Goal: Task Accomplishment & Management: Complete application form

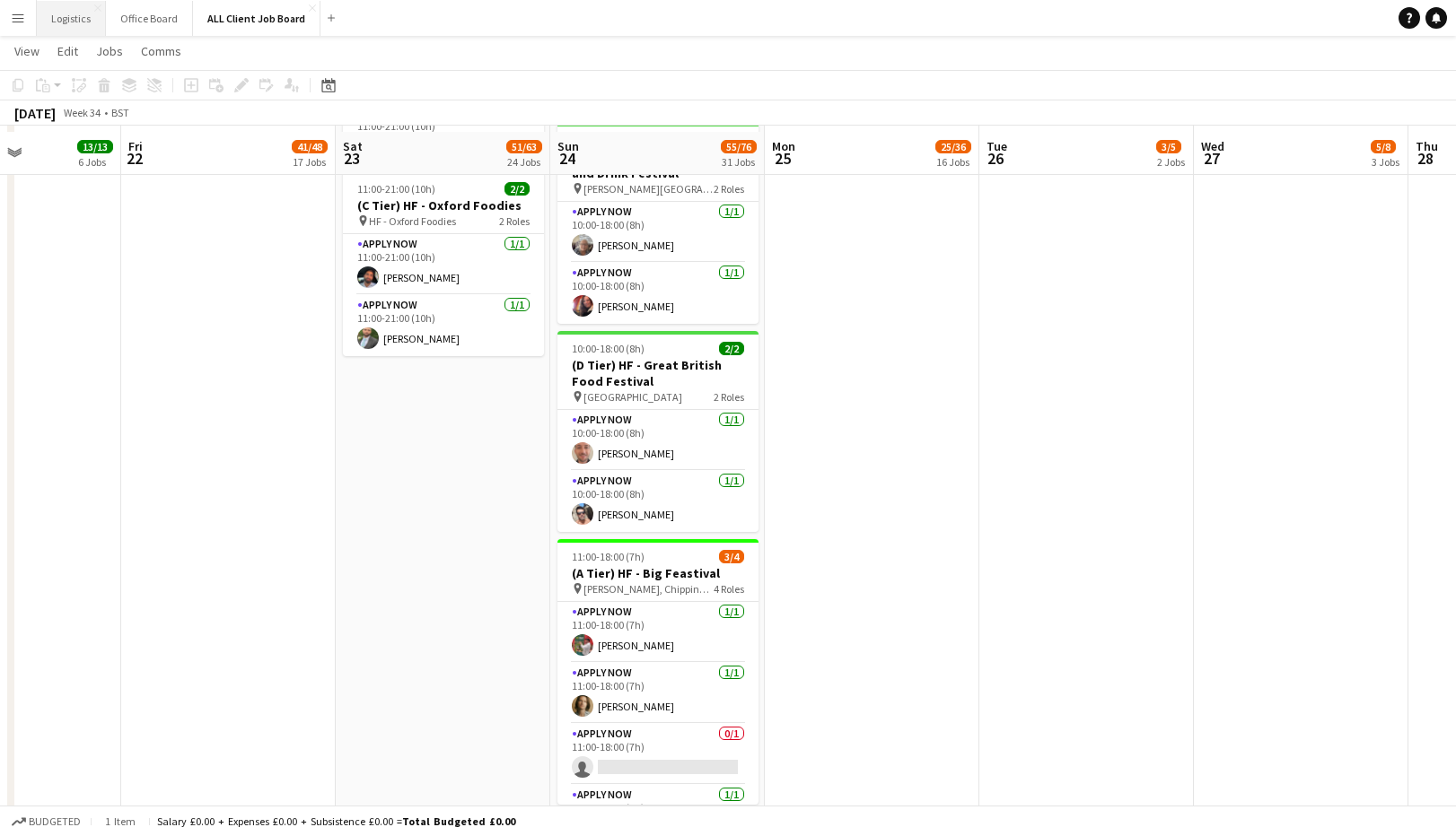
scroll to position [4183, 0]
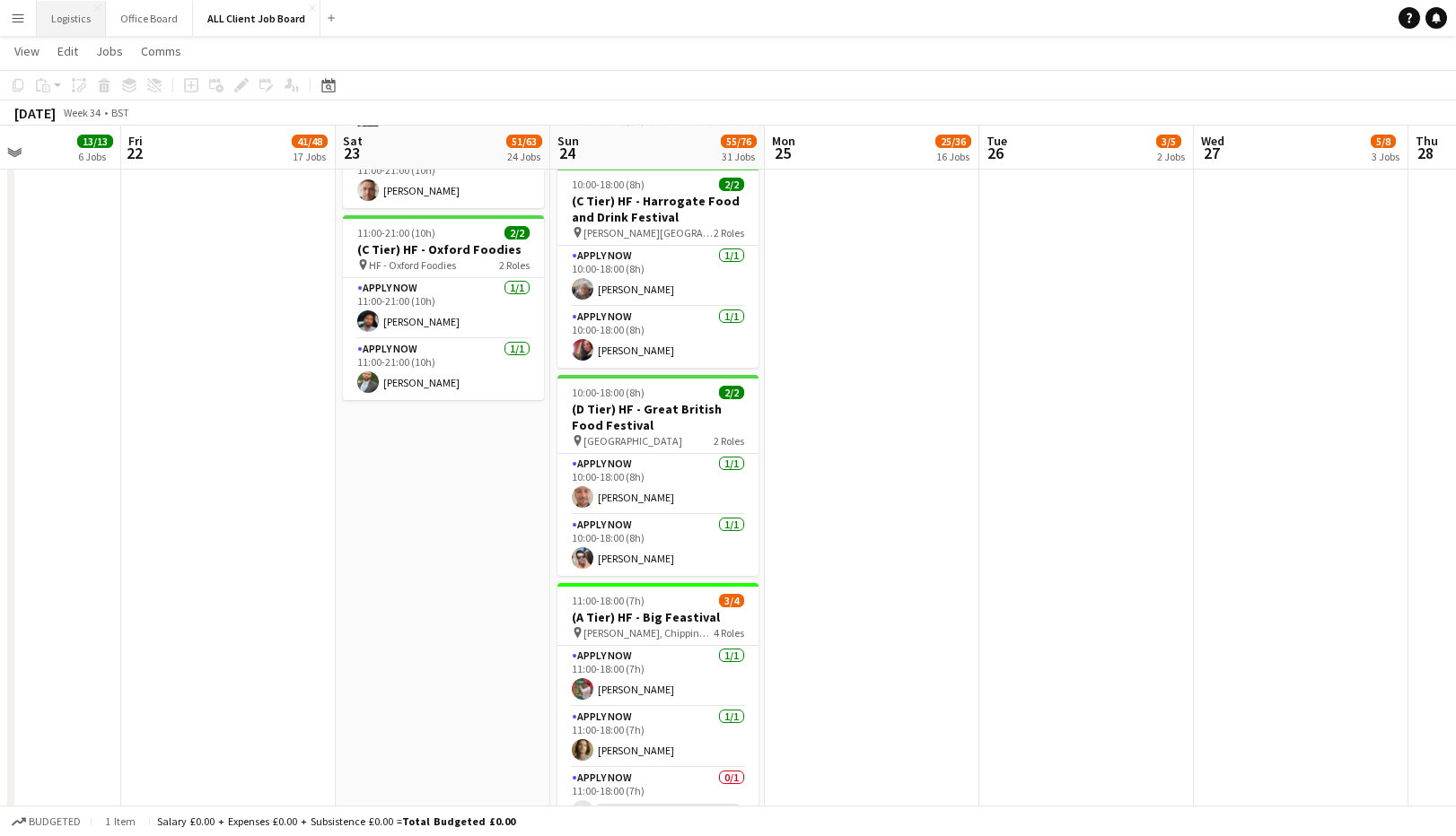
click at [72, 13] on button "Logistics Close" at bounding box center [71, 19] width 69 height 35
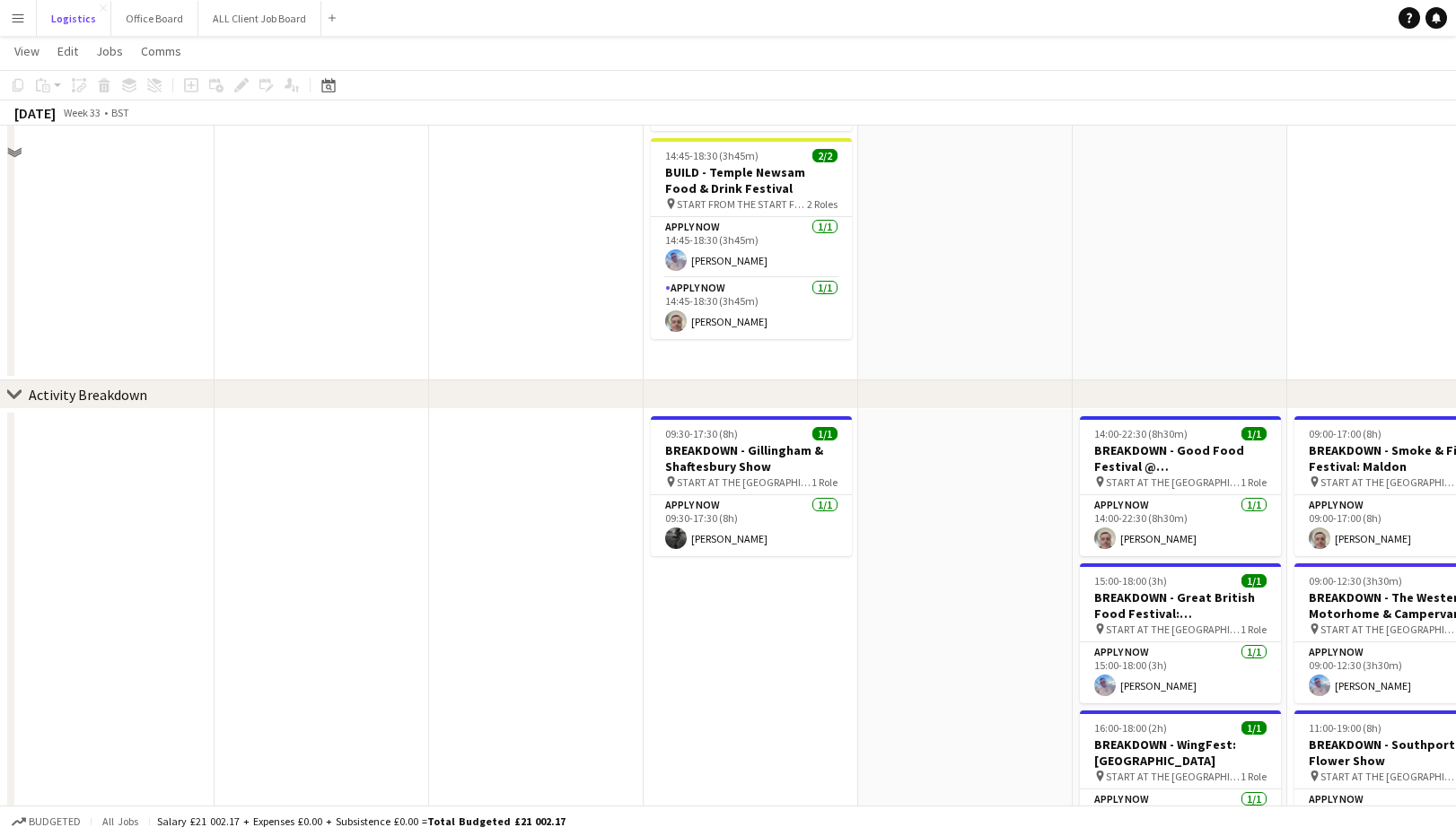
scroll to position [816, 0]
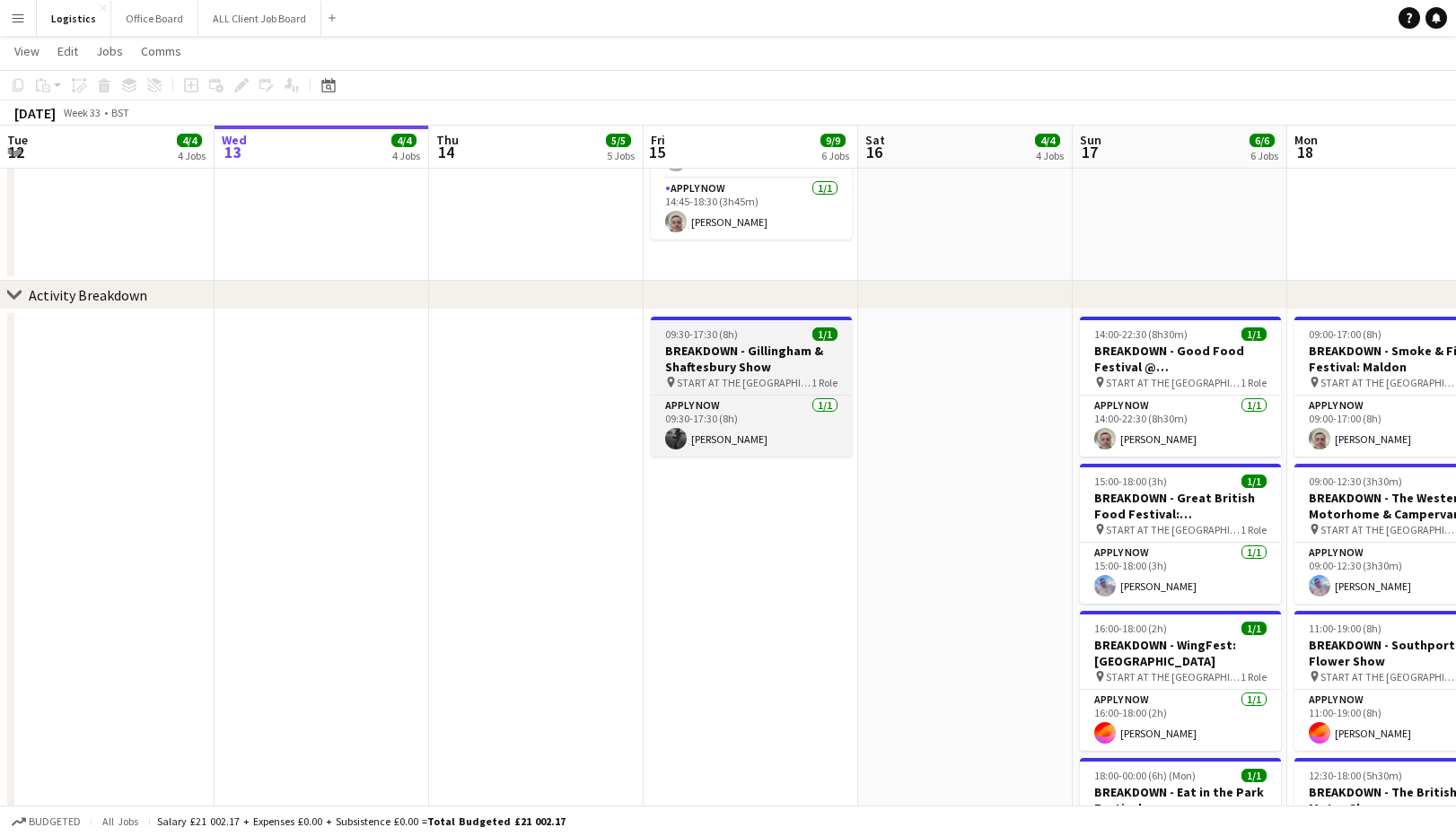
click at [743, 357] on h3 "BREAKDOWN - Gillingham & Shaftesbury Show" at bounding box center [751, 358] width 201 height 32
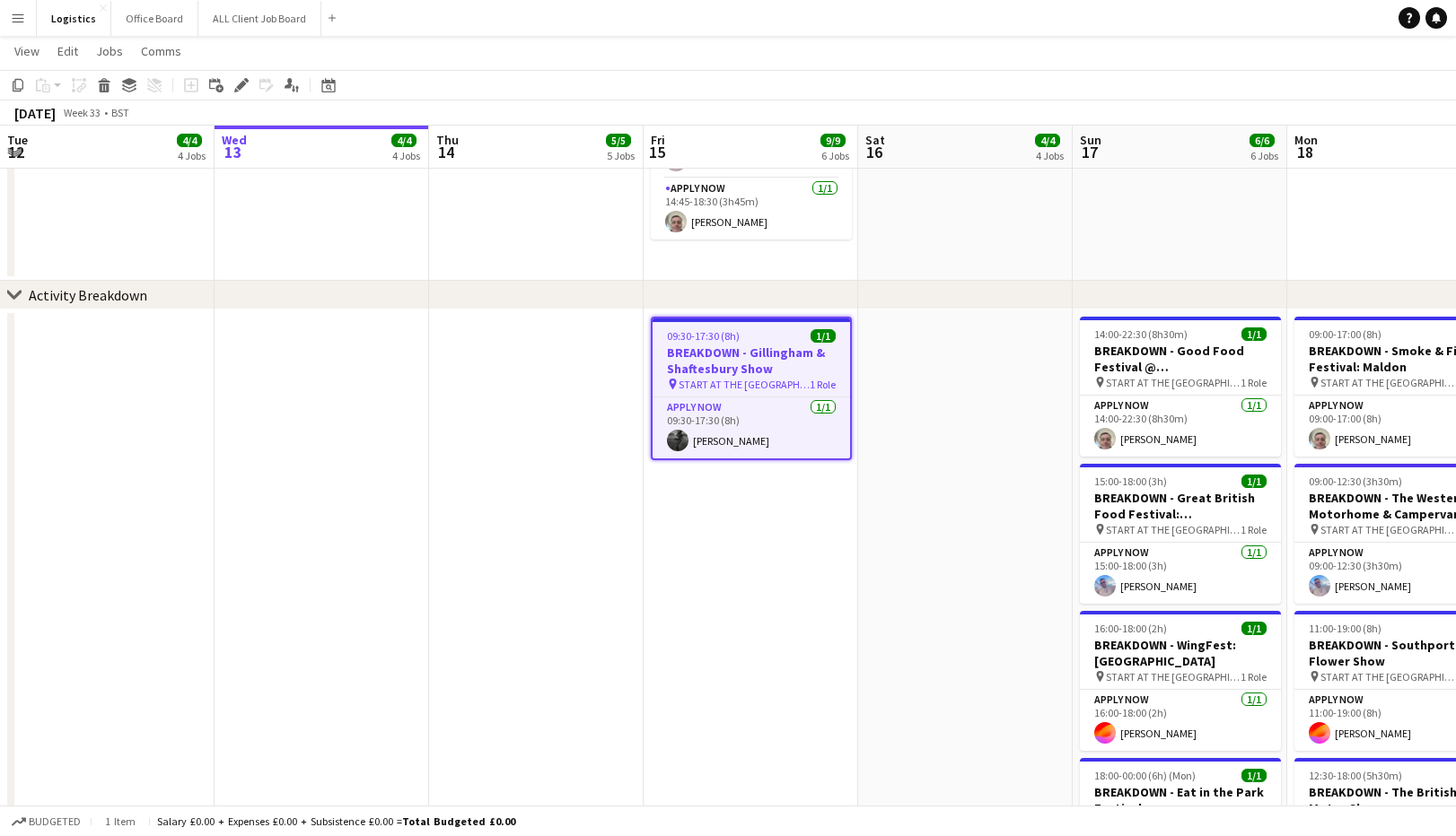
drag, startPoint x: 245, startPoint y: 83, endPoint x: 378, endPoint y: 83, distance: 133.0
click at [244, 83] on icon at bounding box center [241, 85] width 10 height 10
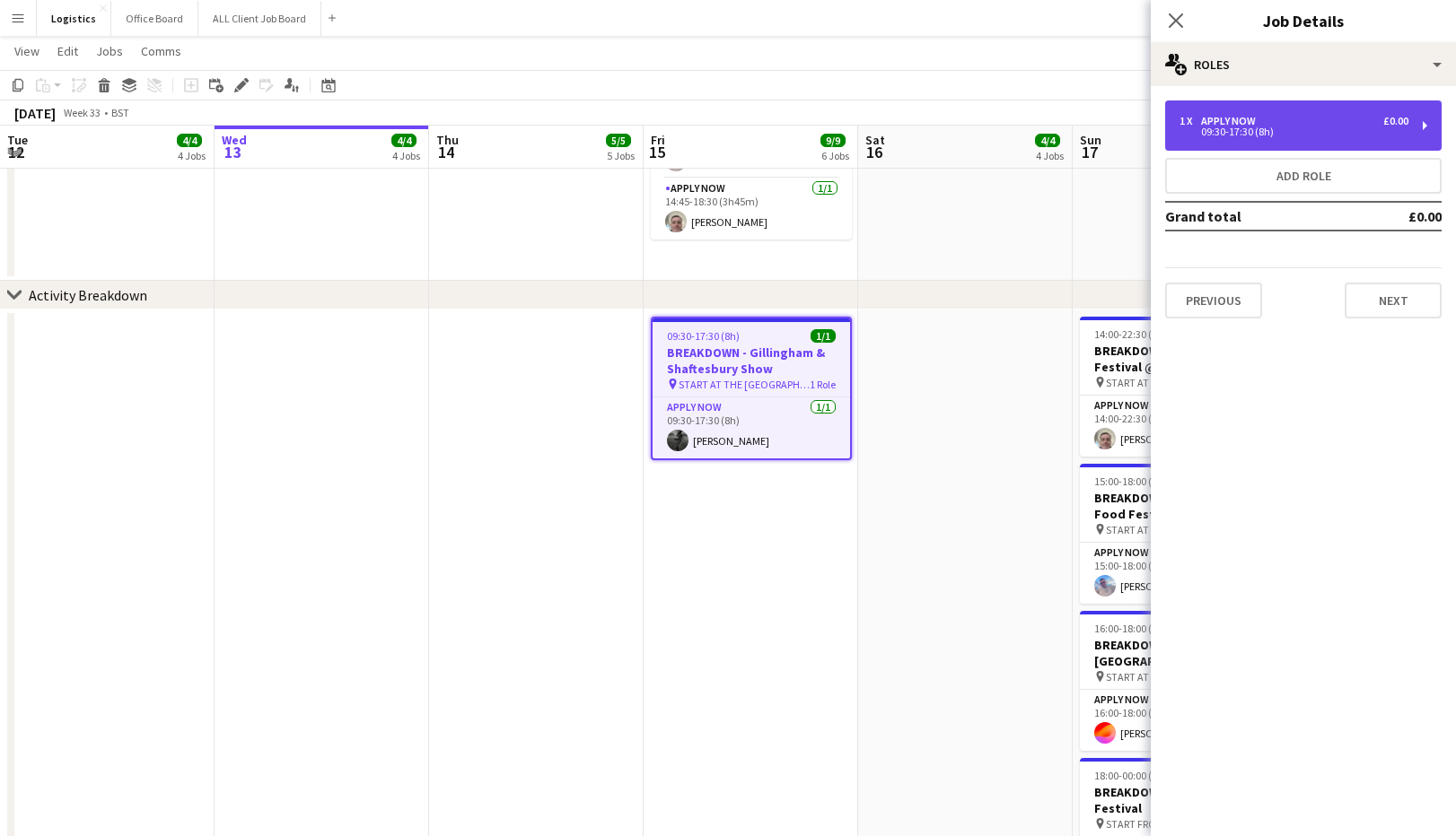
click at [1229, 115] on div "APPLY NOW" at bounding box center [1232, 121] width 62 height 13
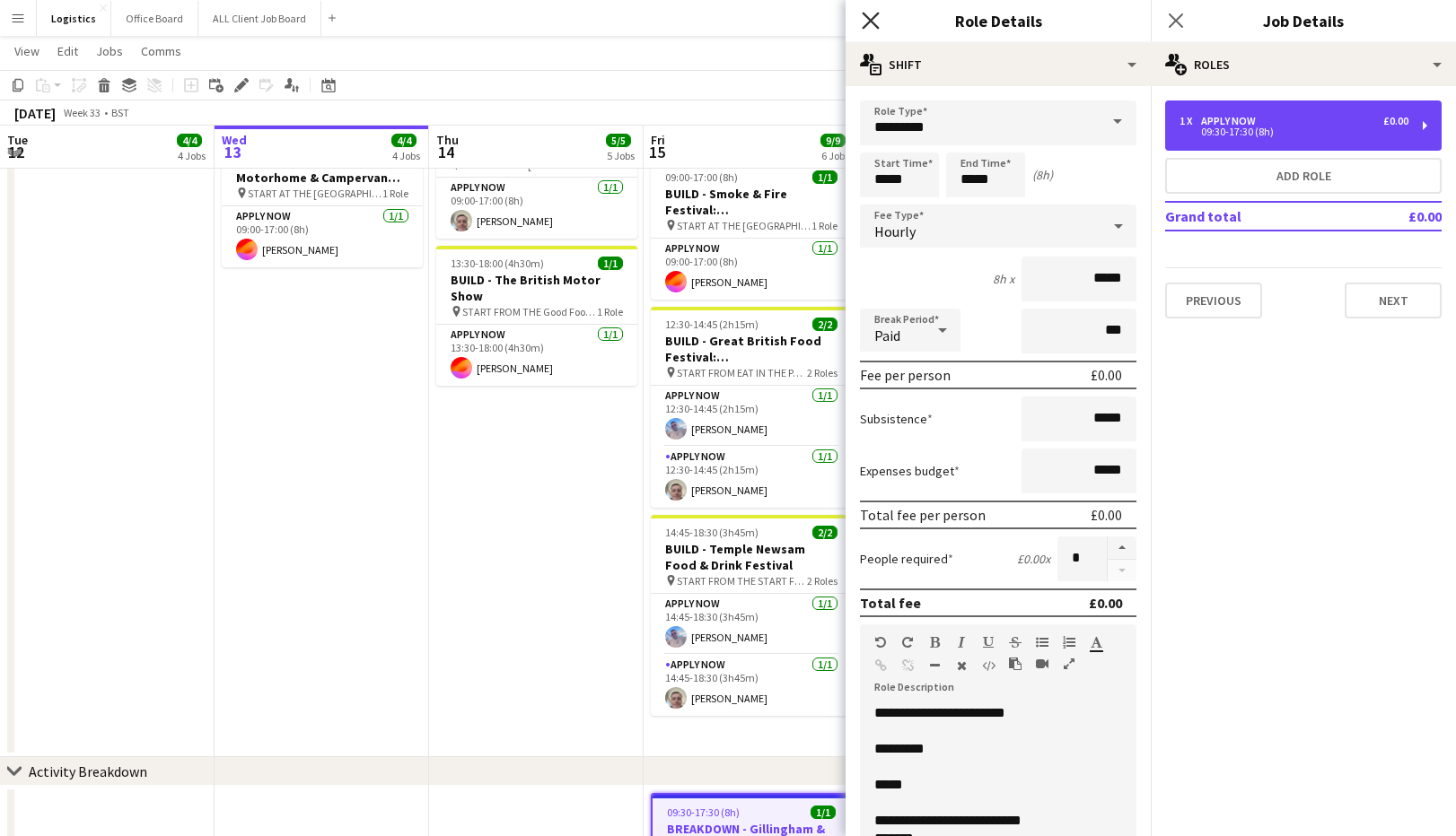
scroll to position [336, 0]
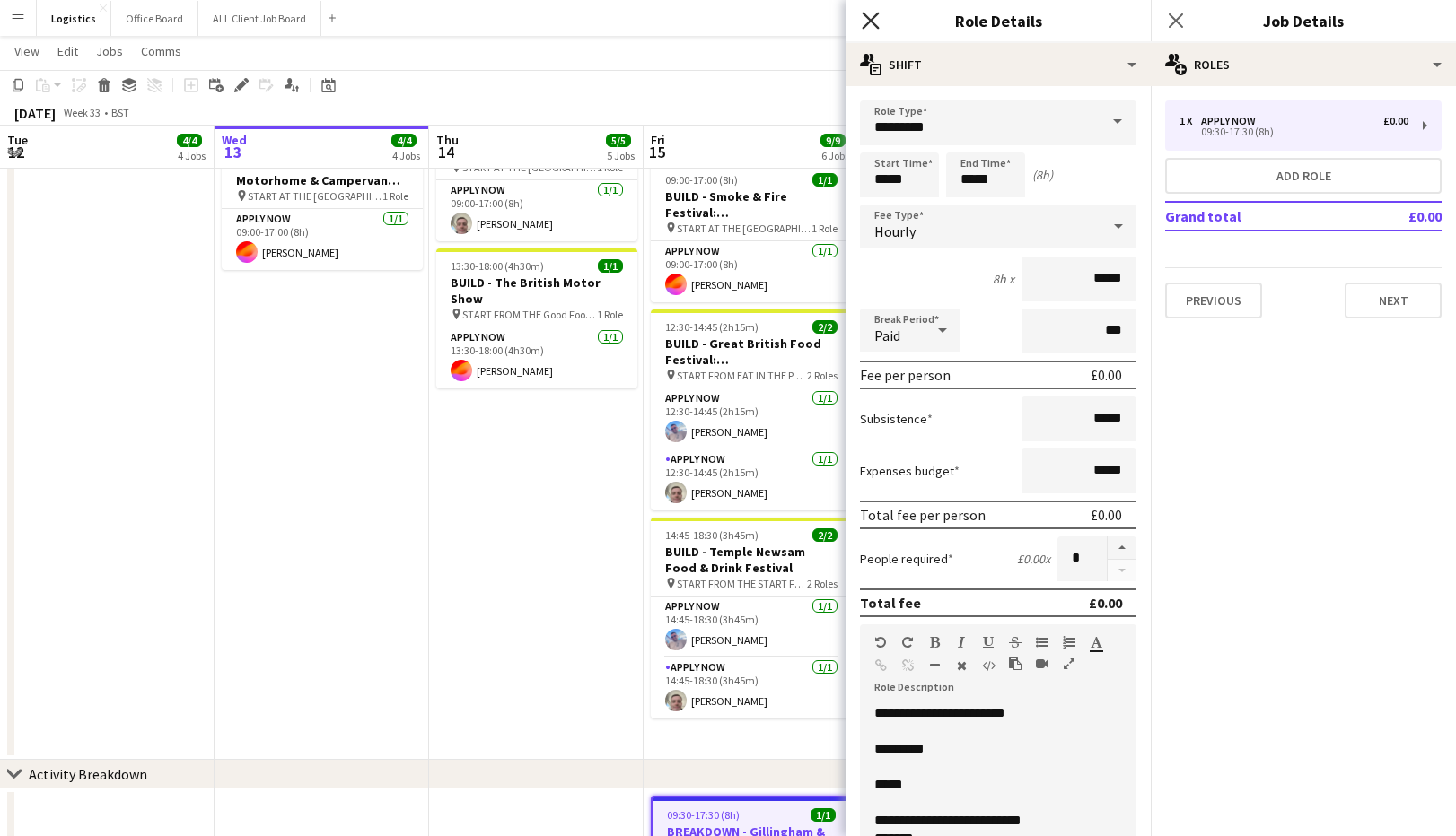
click at [871, 20] on icon at bounding box center [870, 20] width 17 height 17
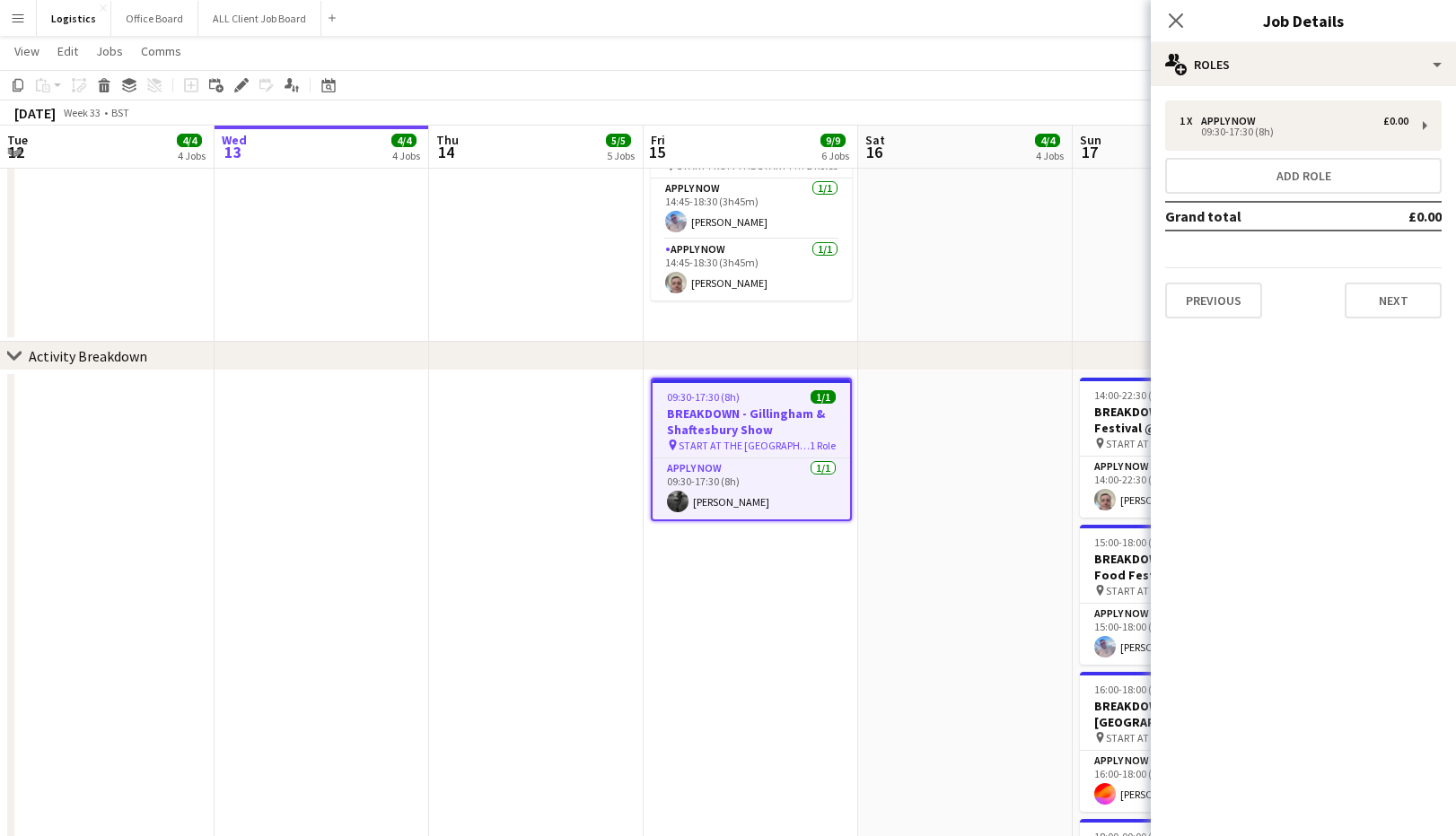
scroll to position [794, 0]
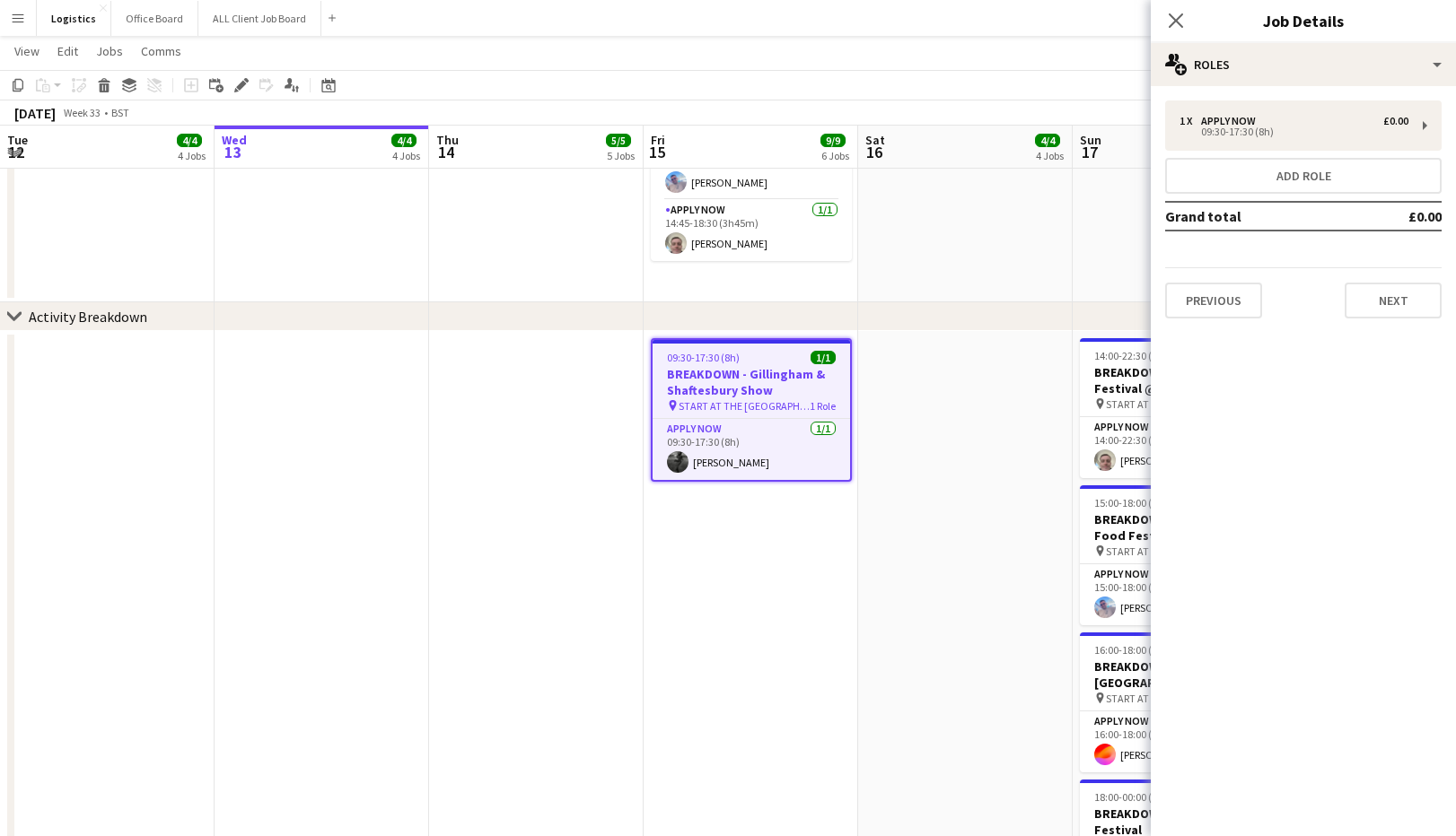
click at [242, 84] on icon at bounding box center [241, 85] width 10 height 10
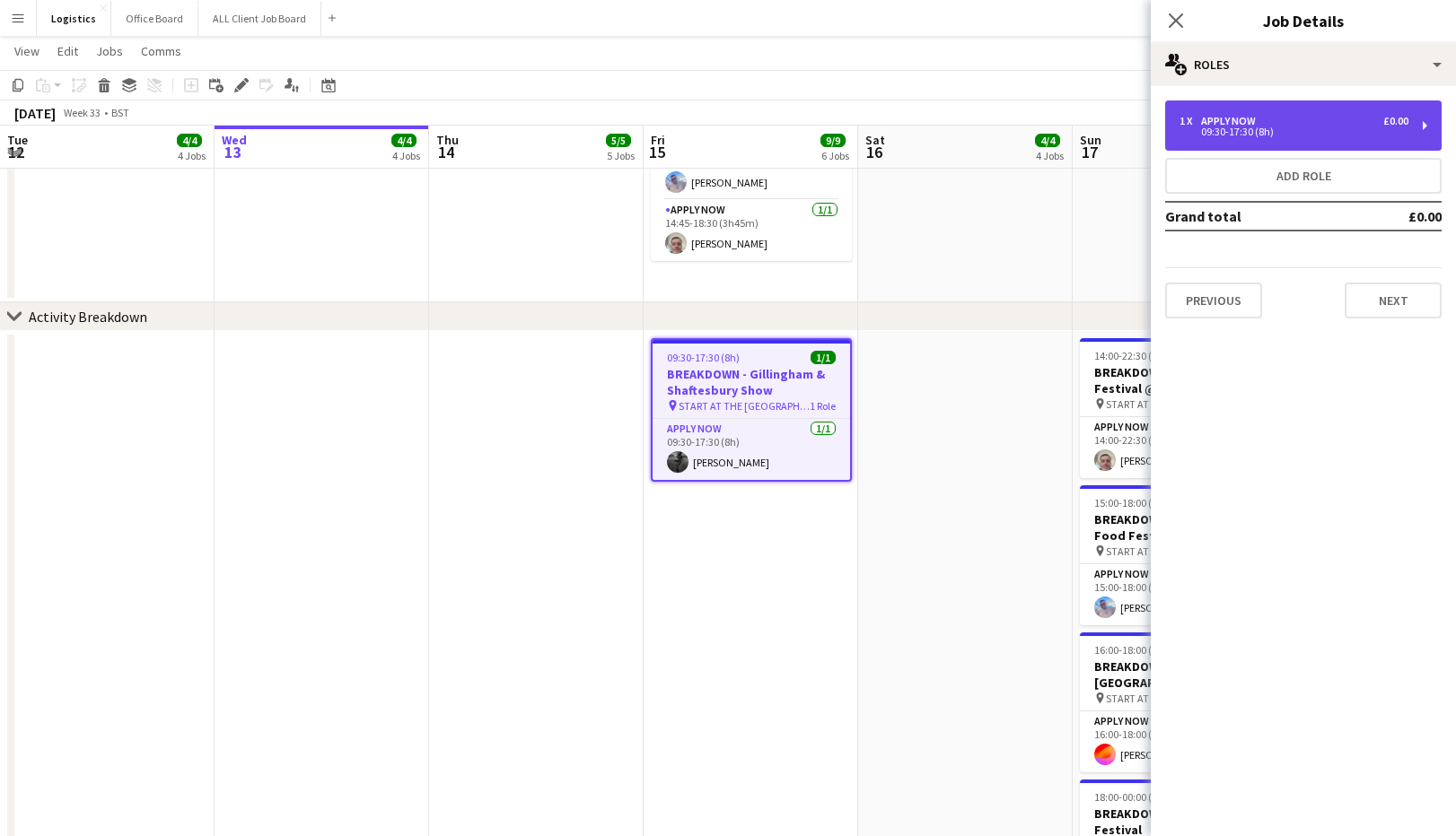
click at [1249, 128] on div "09:30-17:30 (8h)" at bounding box center [1293, 132] width 229 height 9
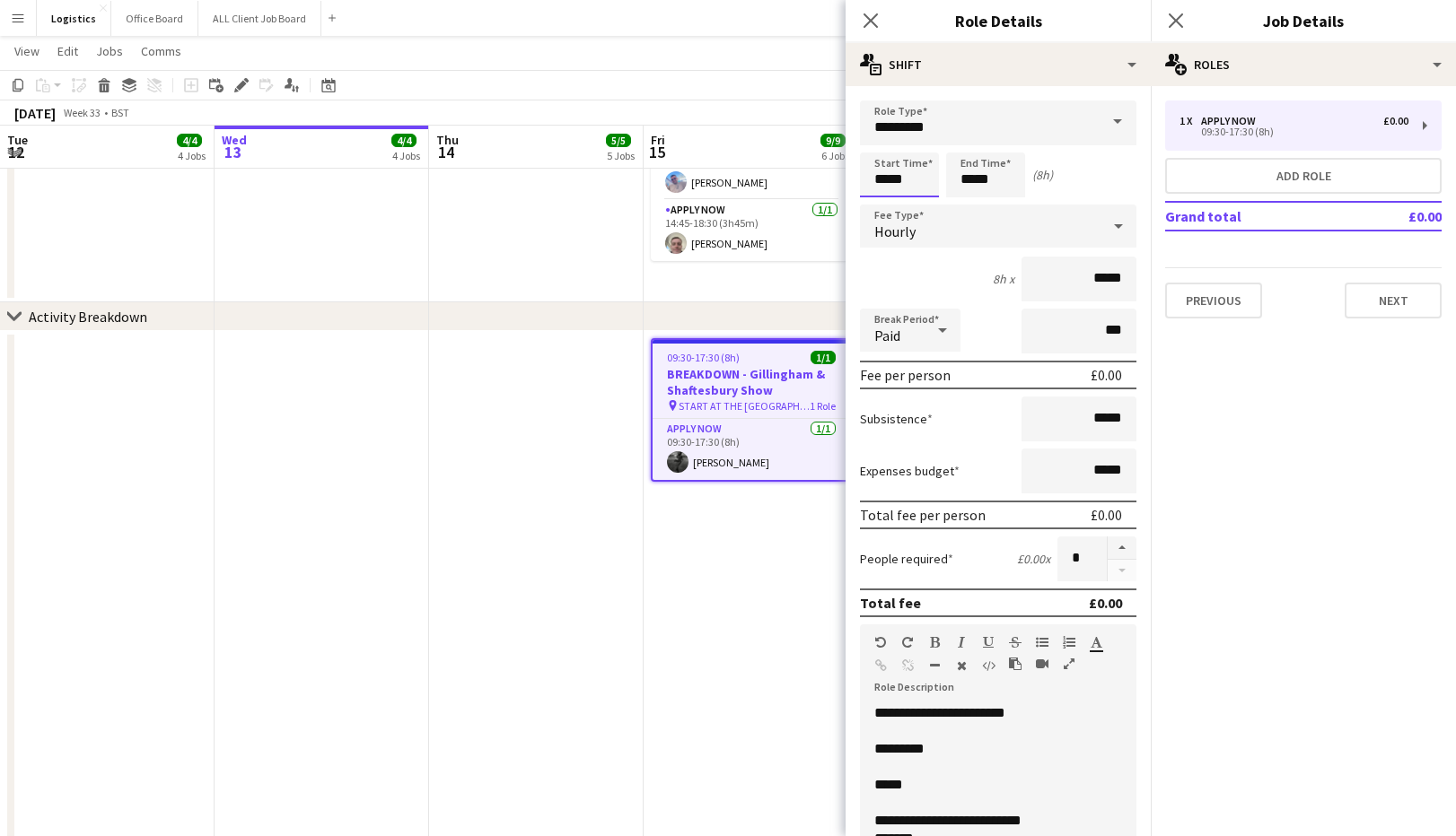
click at [917, 181] on input "*****" at bounding box center [898, 175] width 79 height 44
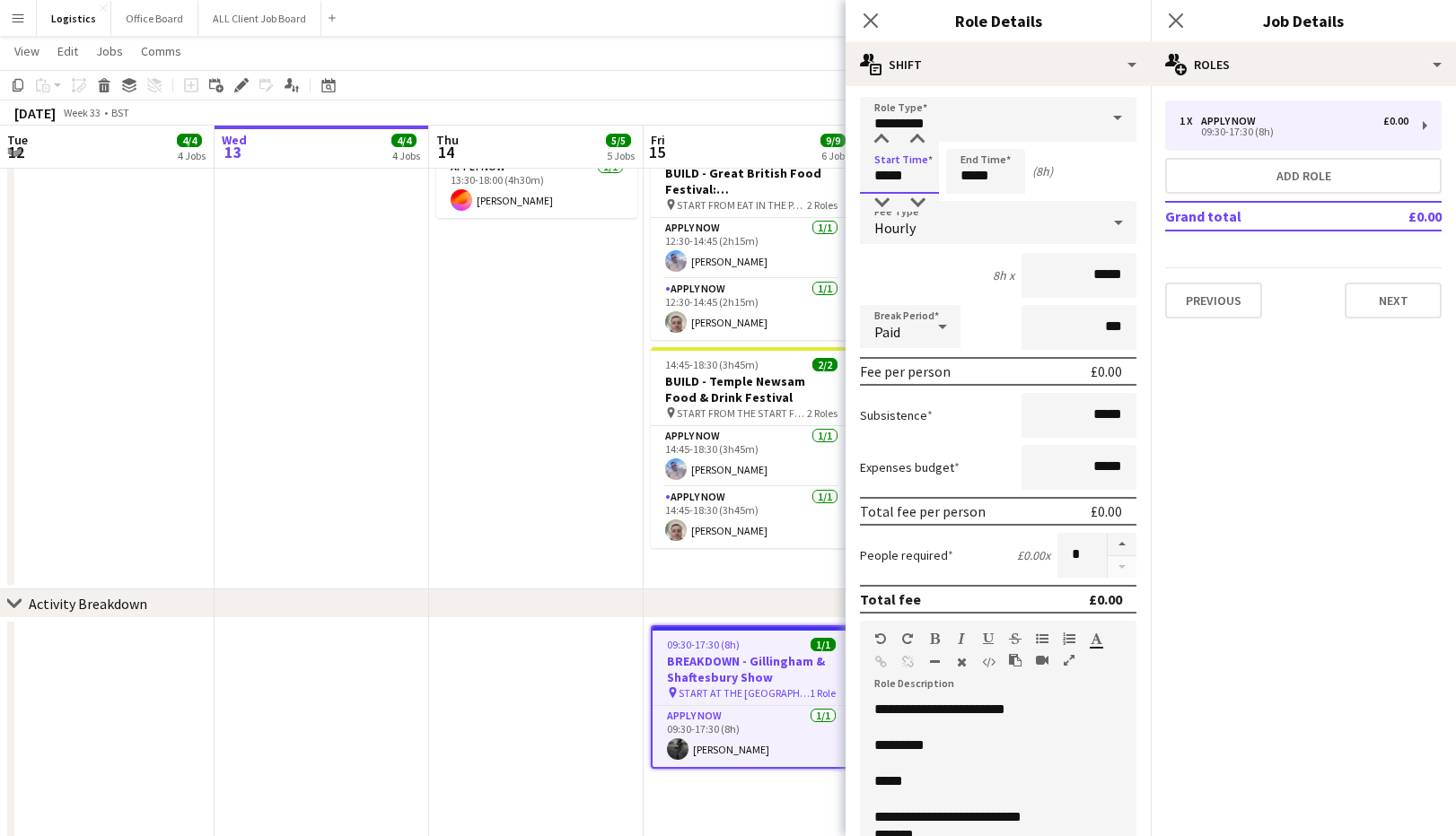
scroll to position [0, 0]
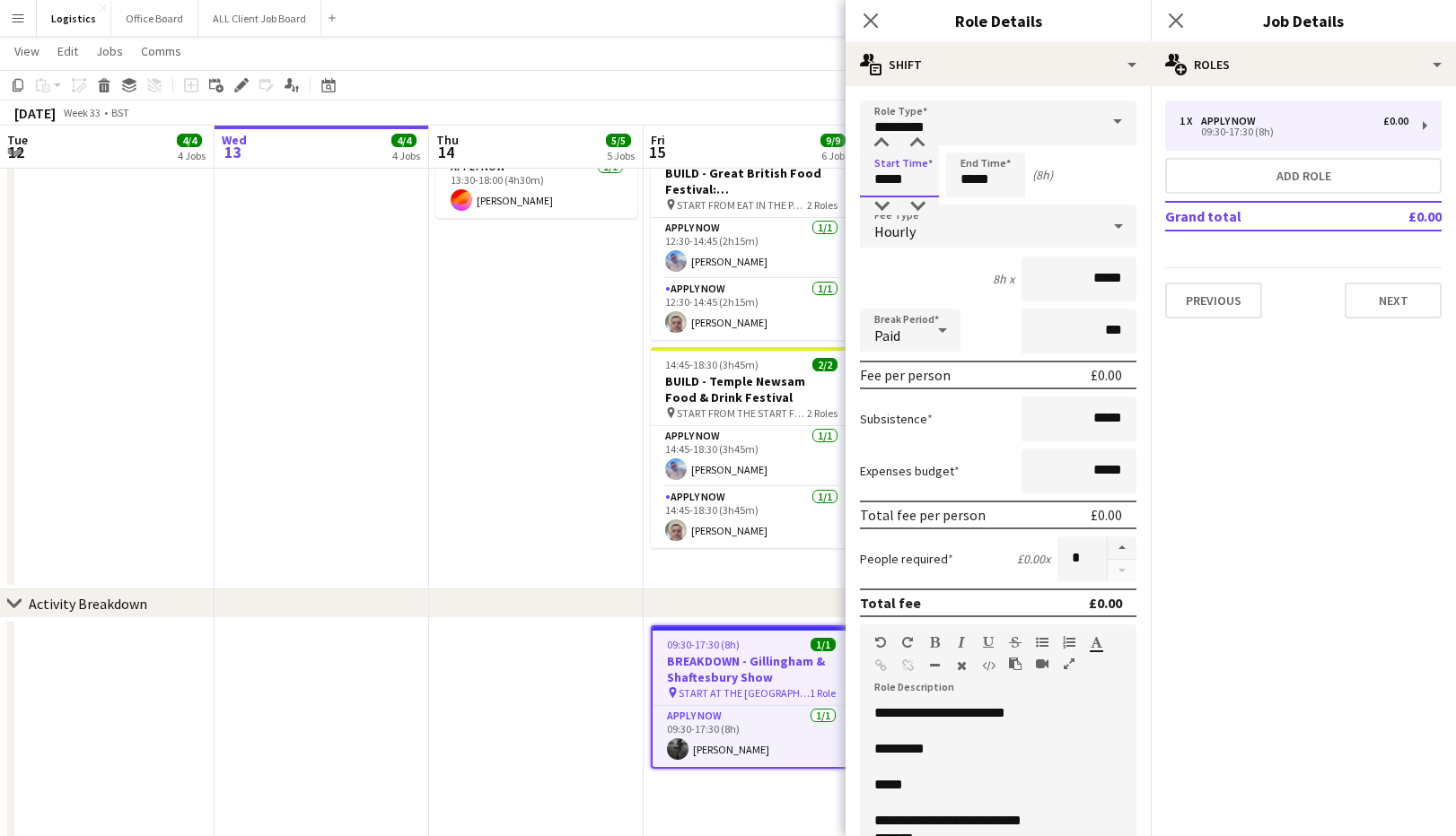
click at [877, 179] on input "*****" at bounding box center [898, 175] width 79 height 44
click at [884, 141] on div at bounding box center [881, 143] width 36 height 18
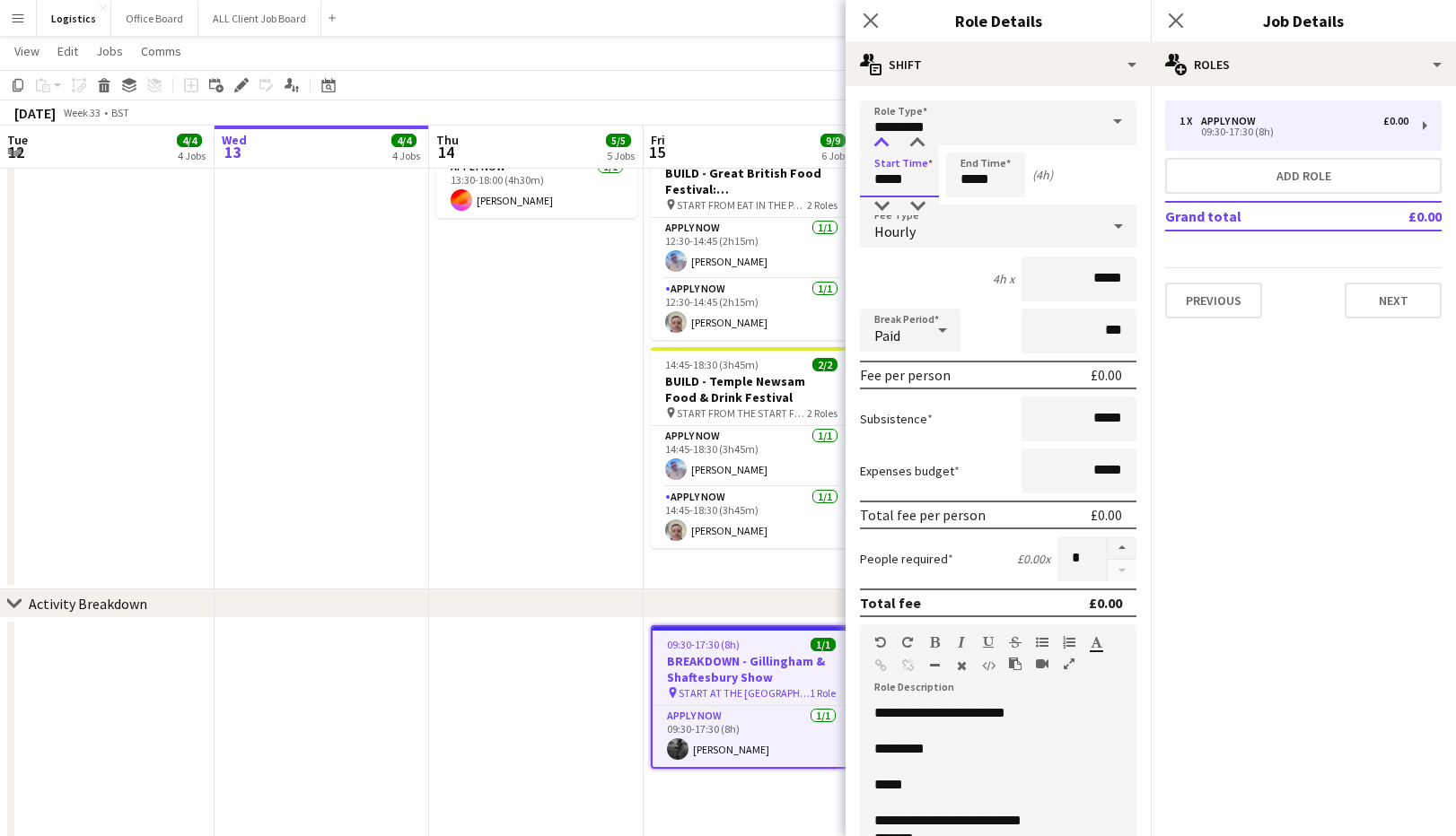
click at [885, 141] on div at bounding box center [881, 143] width 36 height 18
type input "*****"
click at [885, 141] on div at bounding box center [881, 143] width 36 height 18
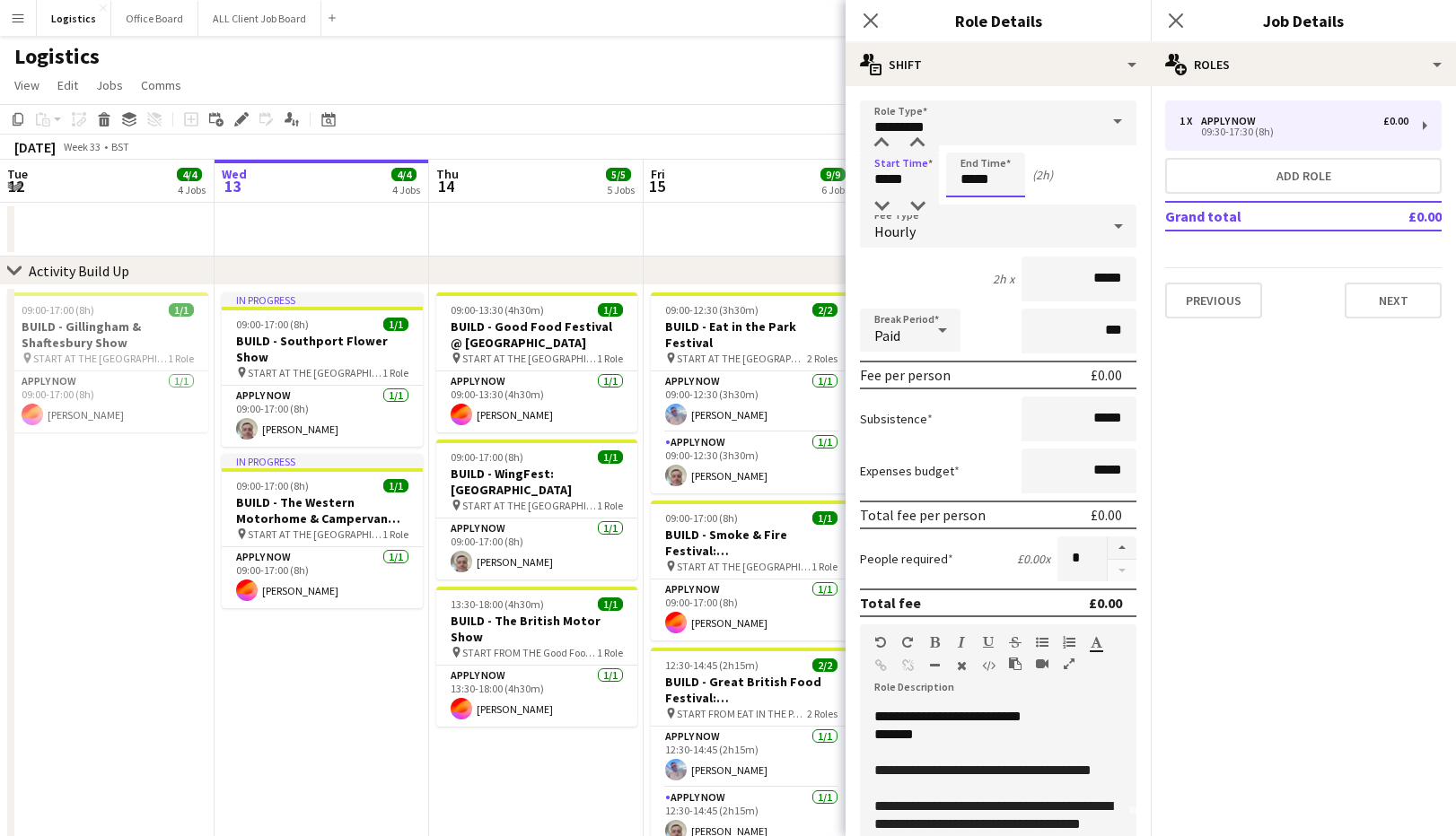
click at [999, 176] on input "*****" at bounding box center [985, 175] width 79 height 44
click at [967, 138] on div at bounding box center [967, 143] width 36 height 18
click at [967, 139] on div at bounding box center [967, 143] width 36 height 18
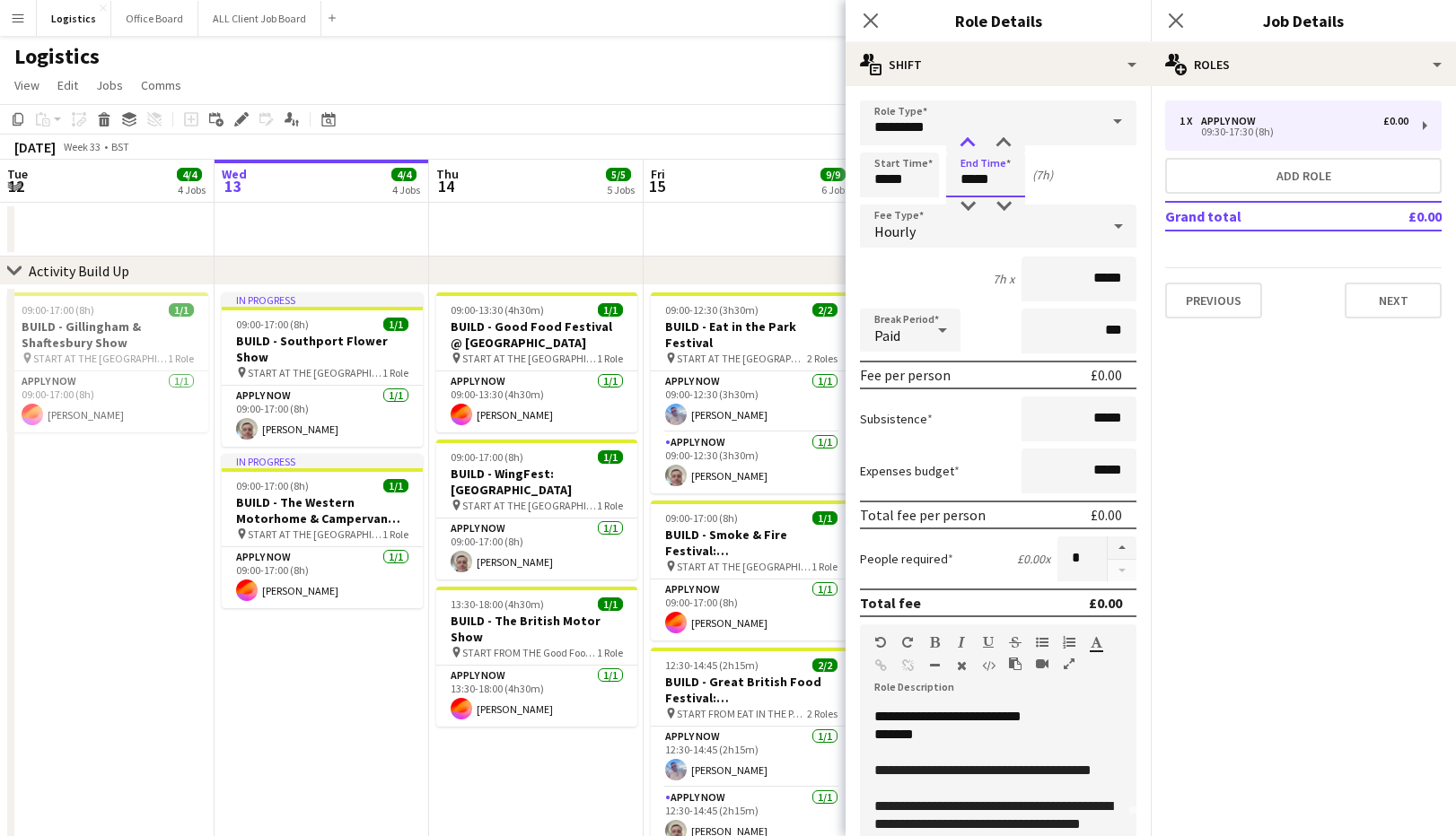
click at [967, 139] on div at bounding box center [967, 143] width 36 height 18
type input "*****"
click at [967, 139] on div at bounding box center [967, 143] width 36 height 18
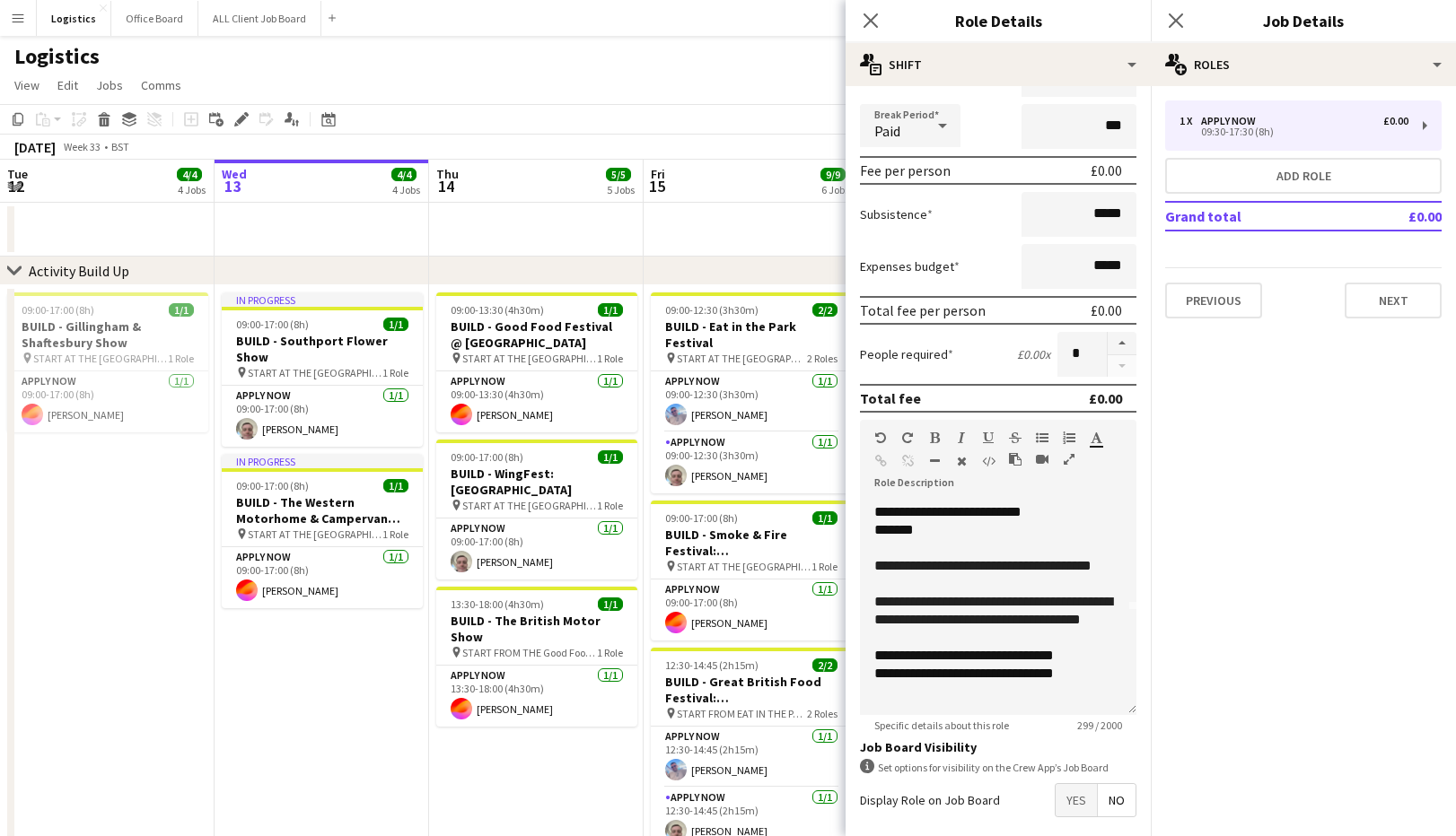
scroll to position [287, 0]
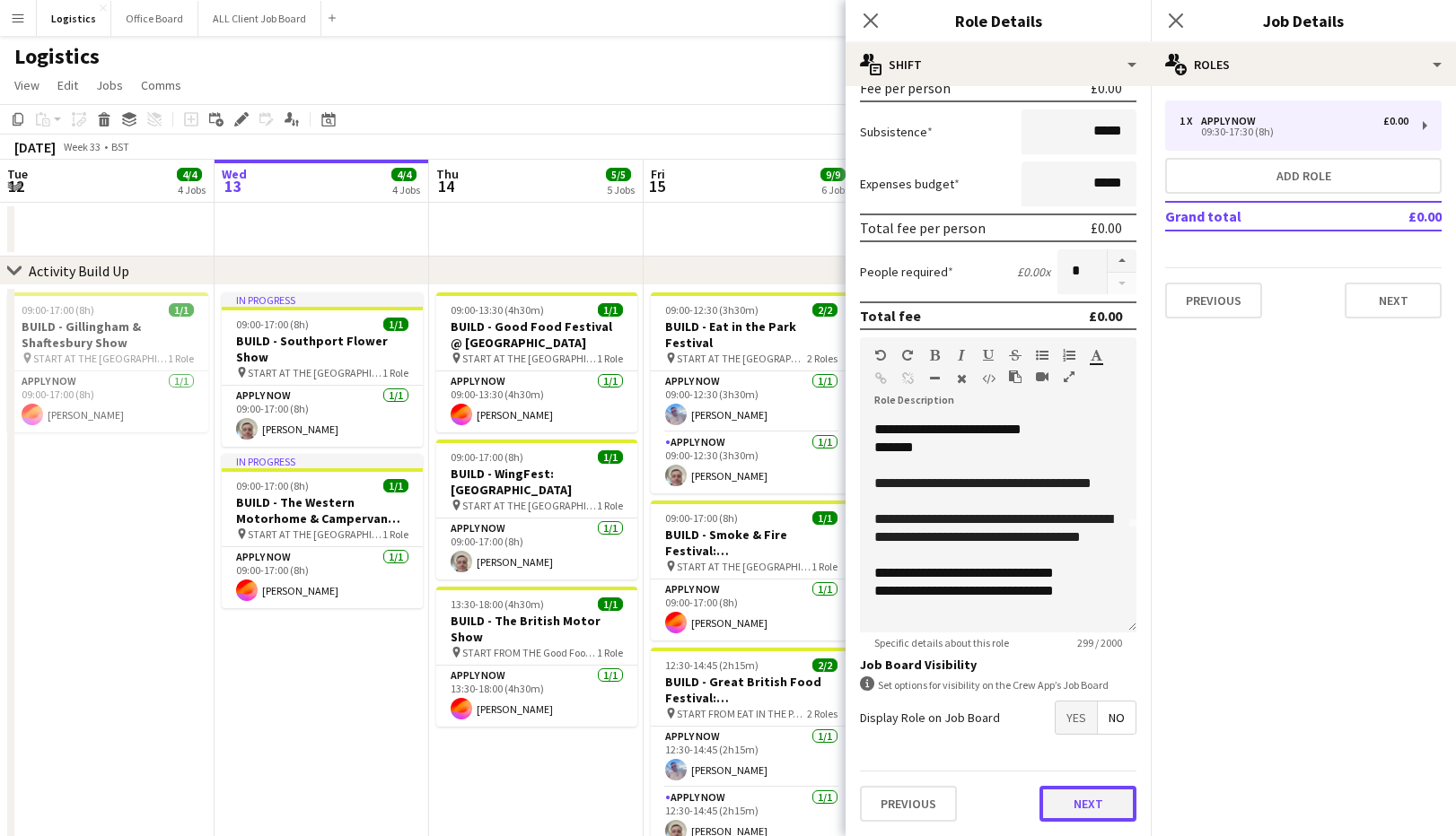
click at [1091, 803] on button "Next" at bounding box center [1087, 804] width 97 height 36
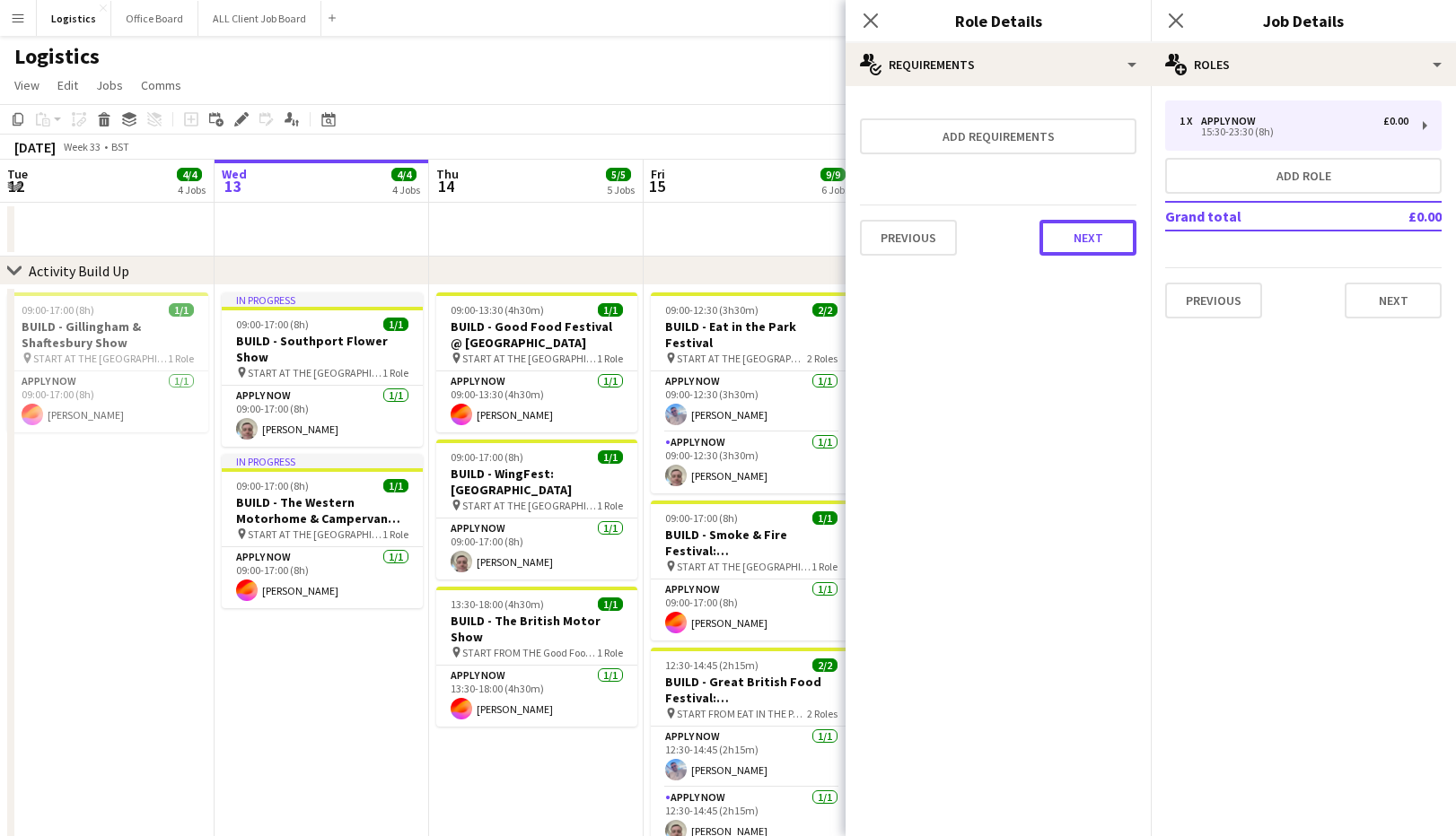
click at [1095, 250] on button "Next" at bounding box center [1087, 237] width 97 height 36
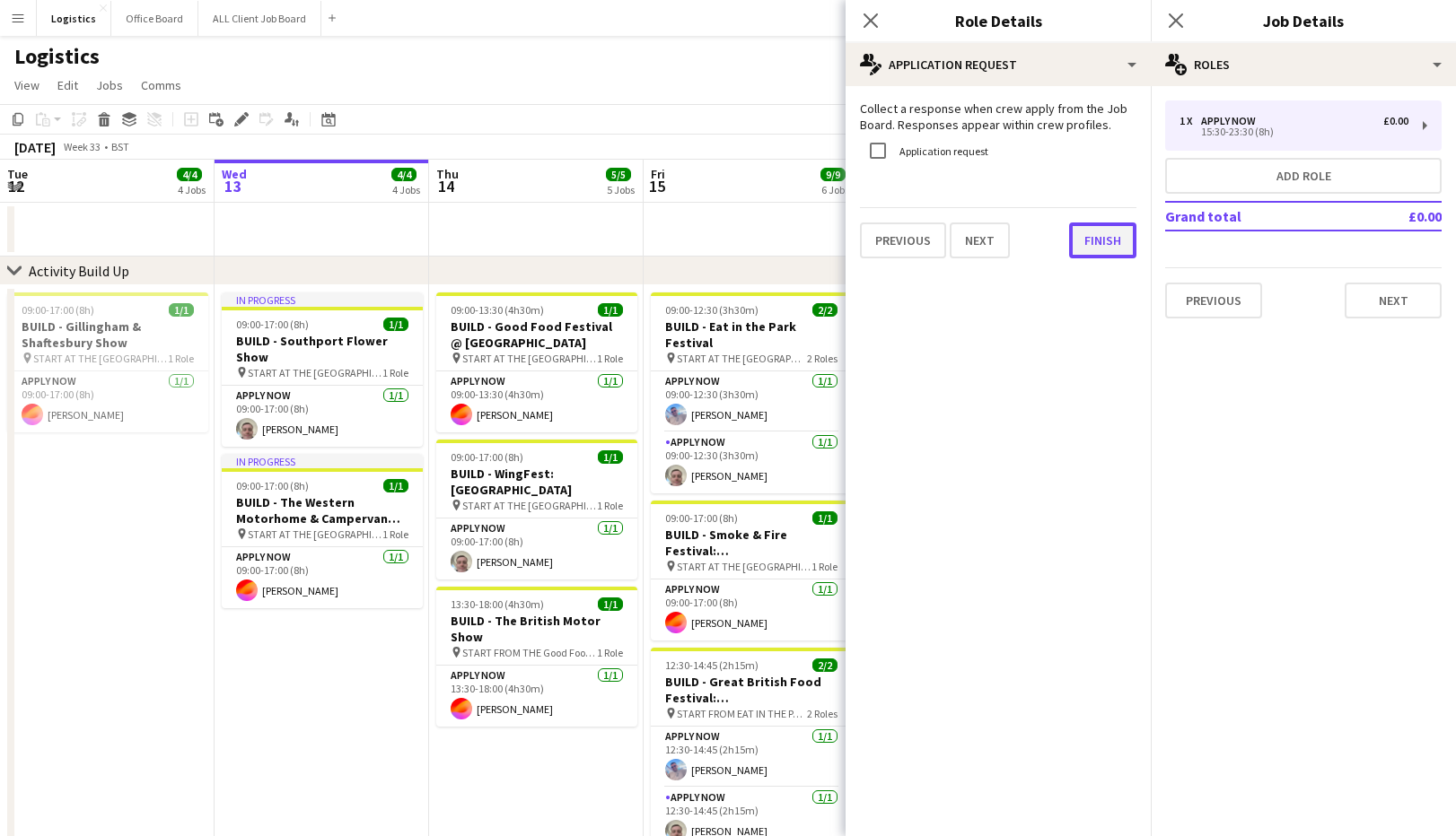
click at [1103, 243] on button "Finish" at bounding box center [1102, 240] width 68 height 36
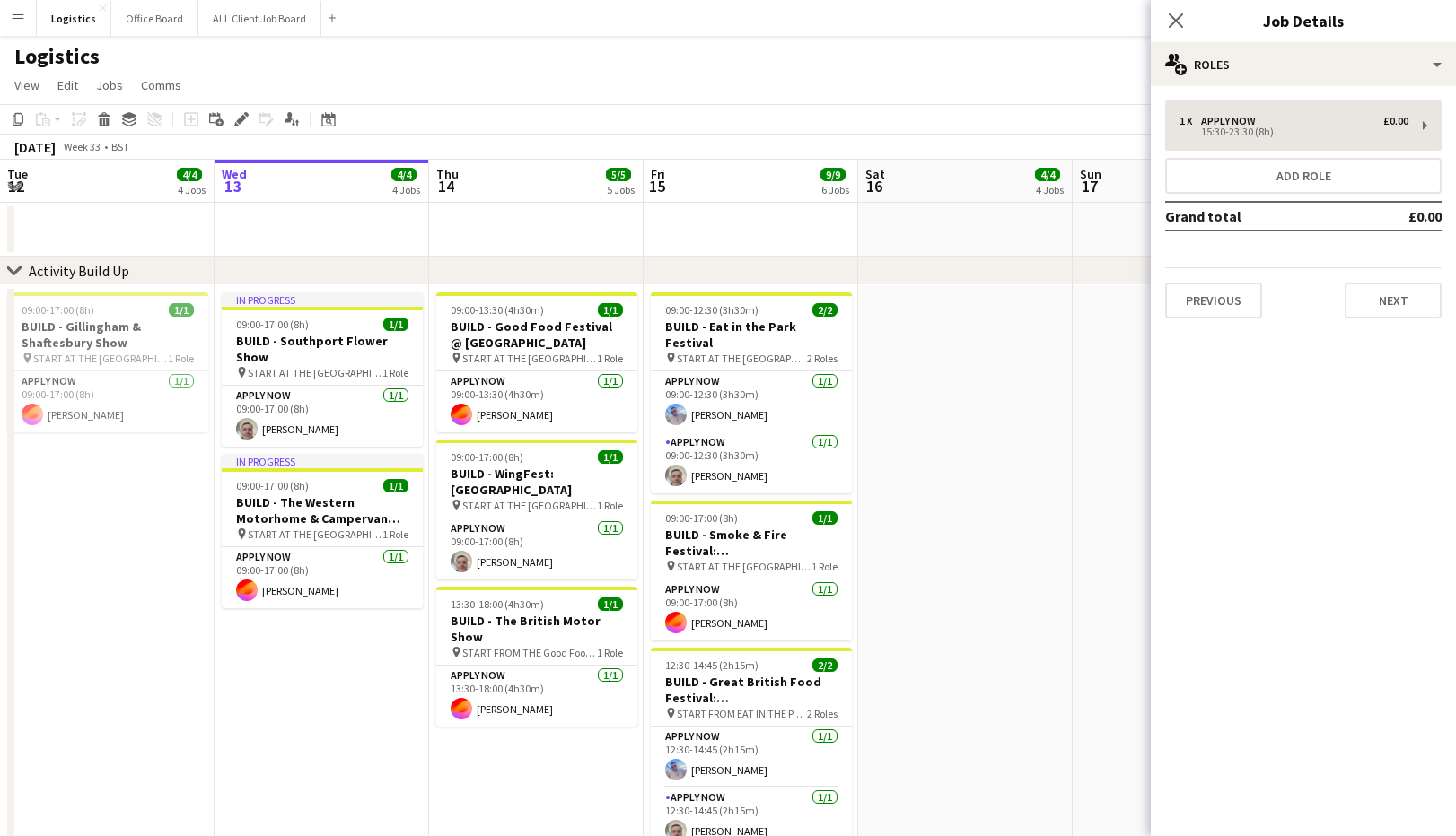
drag, startPoint x: 1176, startPoint y: 16, endPoint x: 1234, endPoint y: 108, distance: 108.8
click at [1176, 16] on icon "Close pop-in" at bounding box center [1176, 21] width 15 height 15
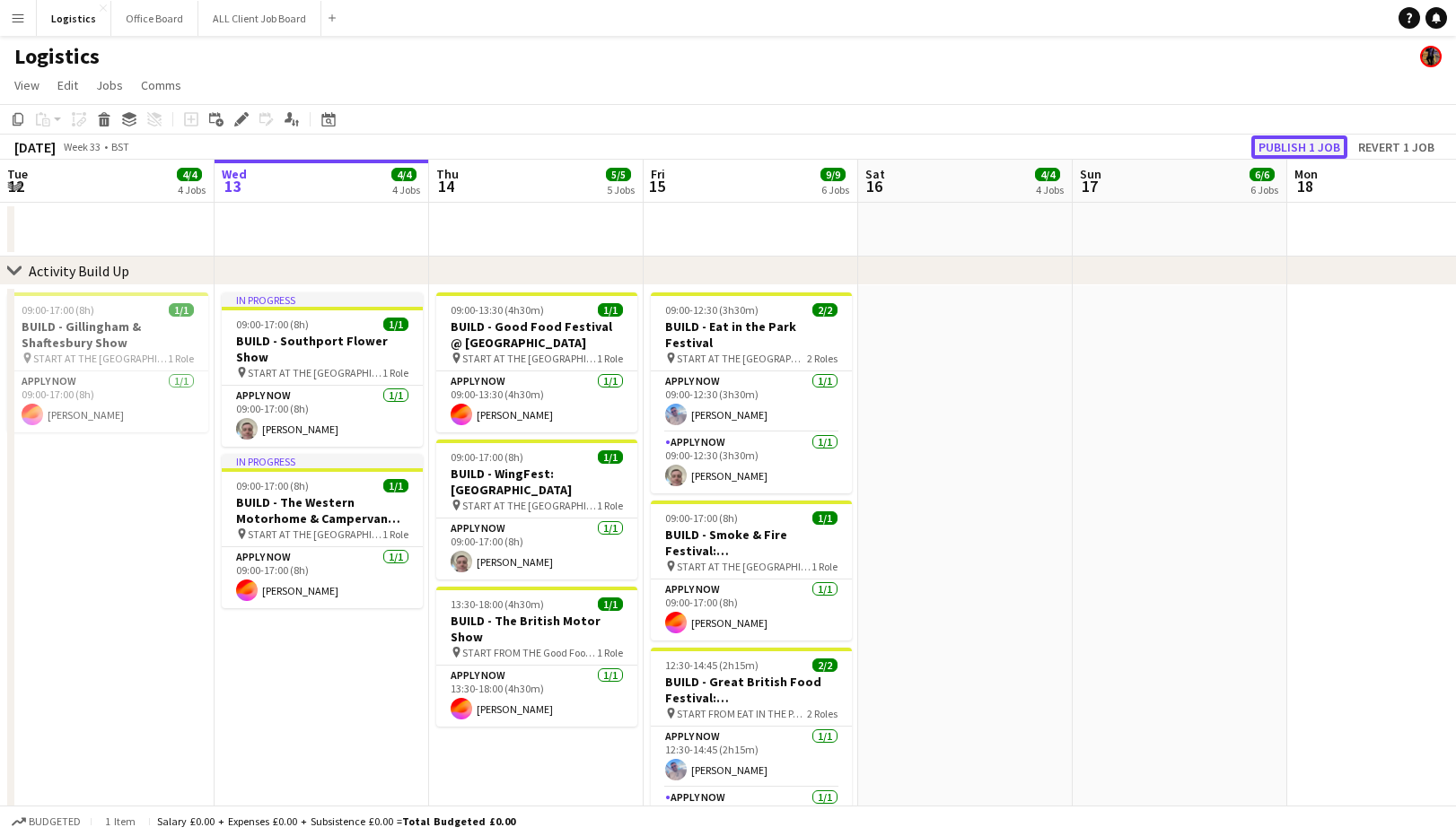
click at [1312, 150] on button "Publish 1 job" at bounding box center [1299, 146] width 96 height 23
